Goal: Information Seeking & Learning: Find specific page/section

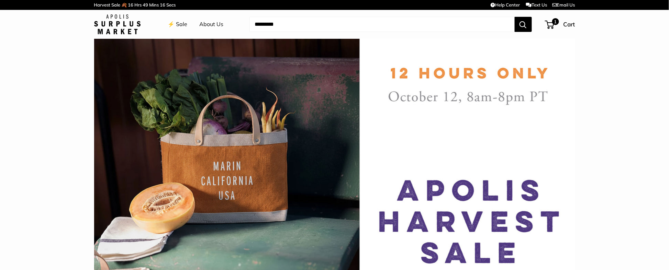
click at [179, 29] on link "⚡️ Sale" at bounding box center [178, 24] width 20 height 10
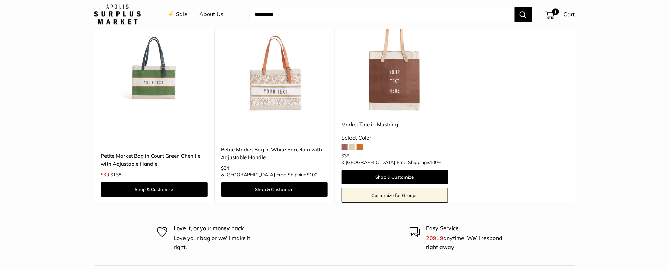
scroll to position [2759, 0]
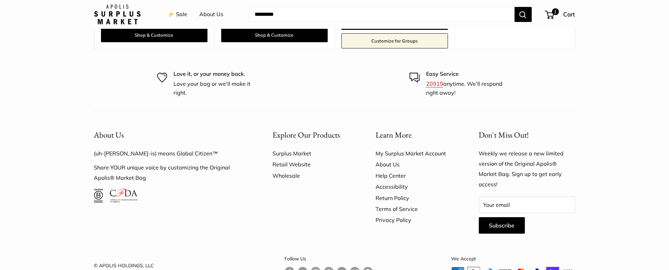
click at [391, 170] on link "Help Center" at bounding box center [415, 175] width 79 height 11
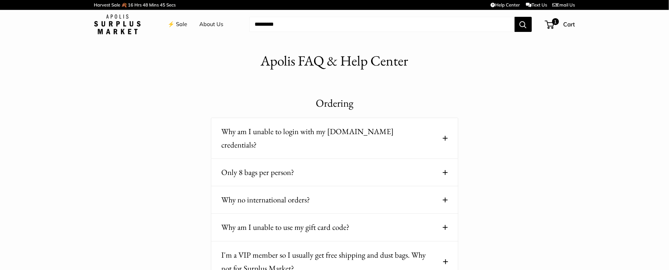
scroll to position [237, 0]
